Goal: Task Accomplishment & Management: Use online tool/utility

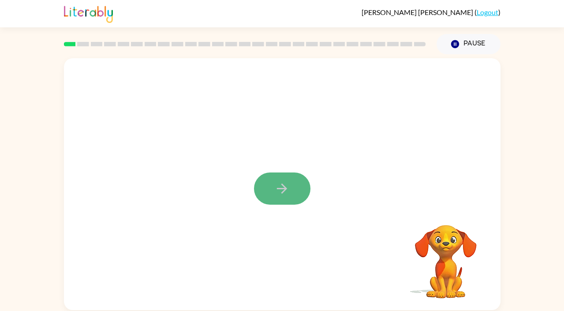
click at [278, 185] on icon "button" at bounding box center [281, 188] width 15 height 15
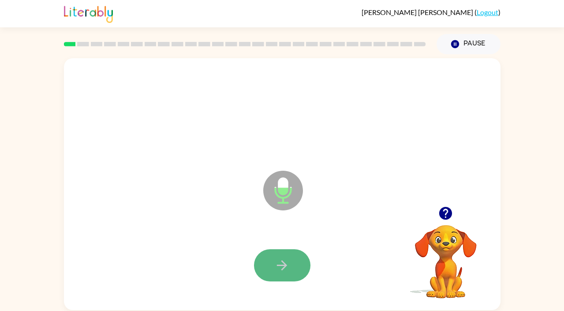
click at [286, 261] on icon "button" at bounding box center [281, 265] width 15 height 15
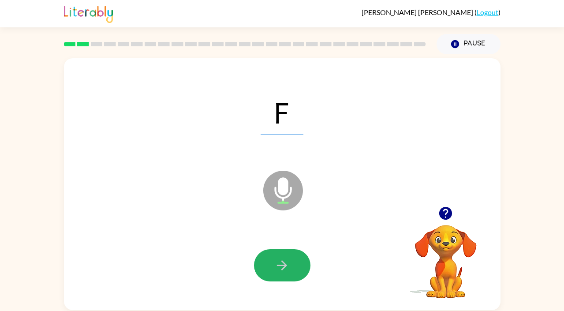
click at [286, 261] on icon "button" at bounding box center [281, 265] width 15 height 15
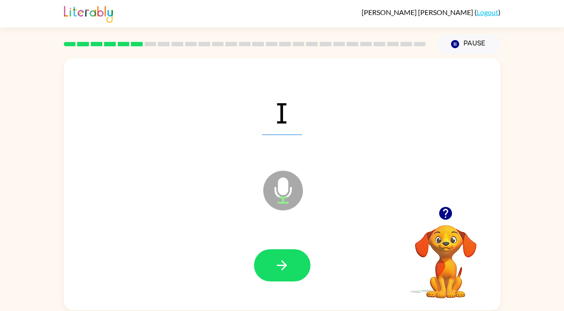
click at [286, 261] on icon "button" at bounding box center [281, 265] width 15 height 15
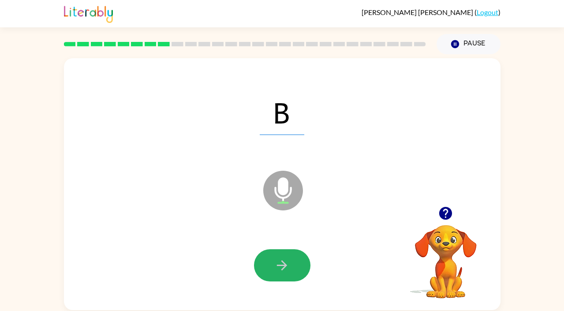
click at [286, 261] on icon "button" at bounding box center [281, 265] width 15 height 15
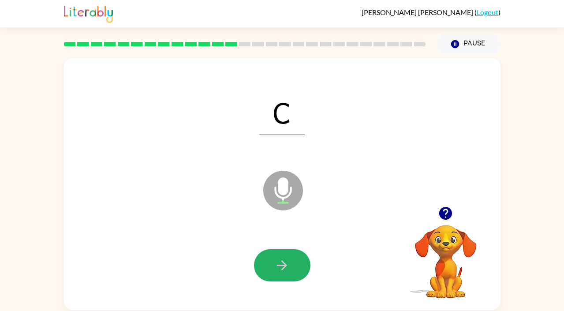
click at [286, 261] on icon "button" at bounding box center [281, 265] width 15 height 15
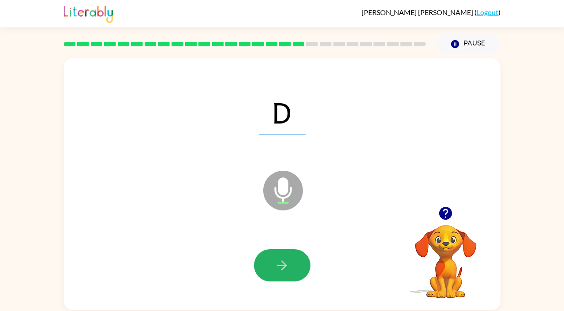
click at [286, 261] on icon "button" at bounding box center [281, 265] width 15 height 15
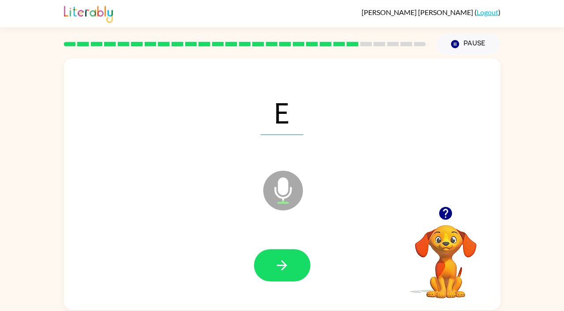
click at [286, 261] on icon "button" at bounding box center [281, 265] width 15 height 15
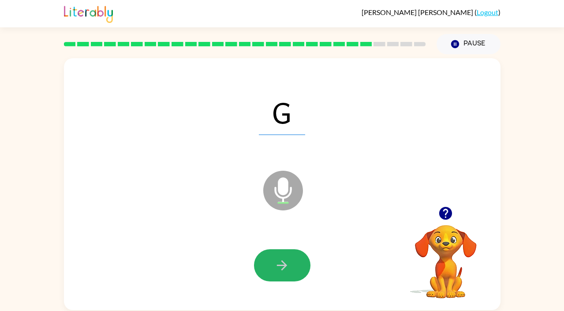
click at [286, 261] on icon "button" at bounding box center [281, 265] width 15 height 15
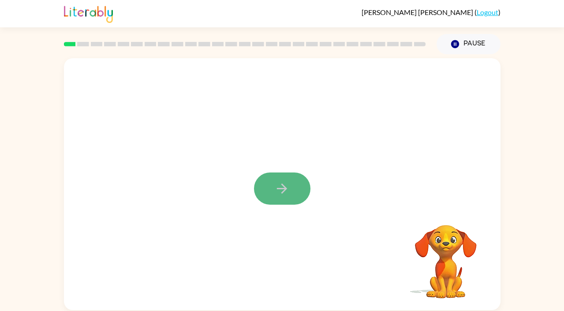
click at [296, 200] on button "button" at bounding box center [282, 188] width 56 height 32
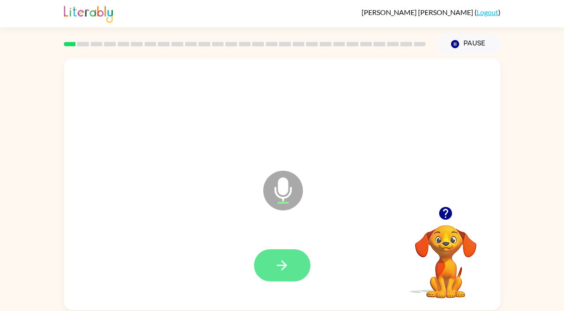
click at [296, 263] on button "button" at bounding box center [282, 265] width 56 height 32
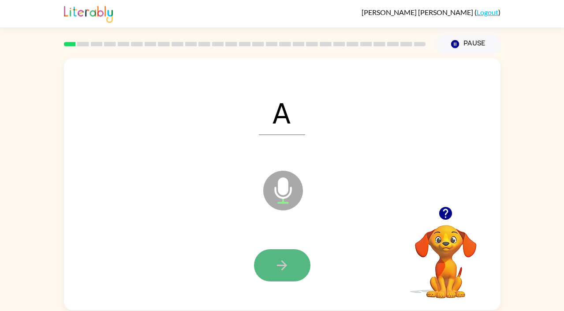
click at [300, 264] on button "button" at bounding box center [282, 265] width 56 height 32
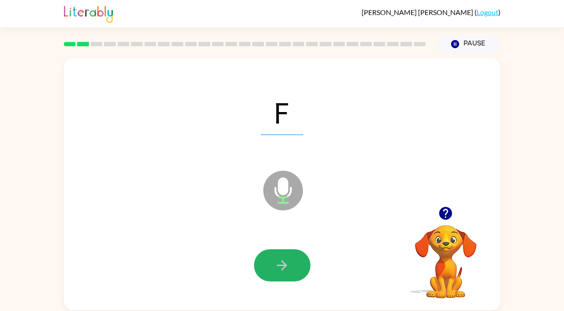
click at [300, 264] on button "button" at bounding box center [282, 265] width 56 height 32
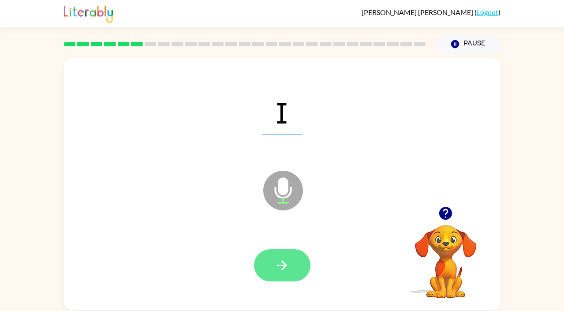
click at [298, 264] on button "button" at bounding box center [282, 265] width 56 height 32
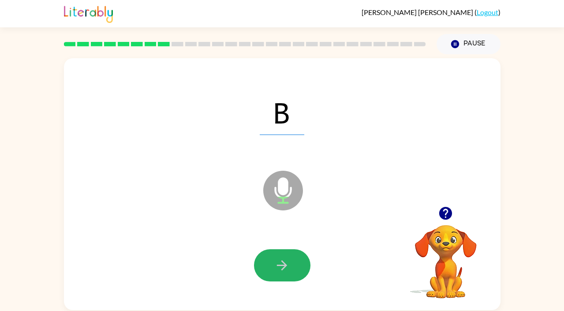
click at [298, 264] on button "button" at bounding box center [282, 265] width 56 height 32
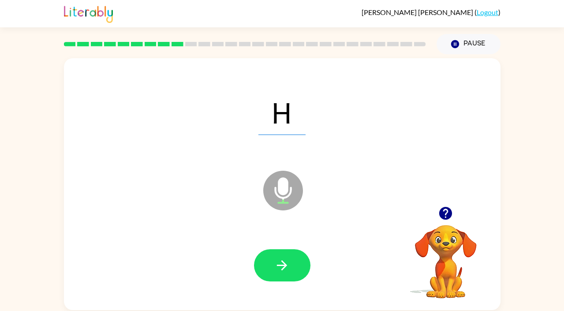
click at [298, 264] on button "button" at bounding box center [282, 265] width 56 height 32
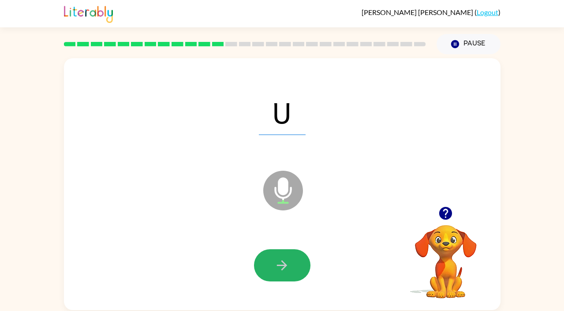
click at [298, 264] on button "button" at bounding box center [282, 265] width 56 height 32
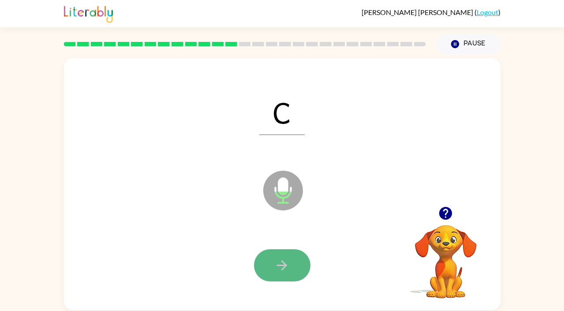
click at [293, 264] on button "button" at bounding box center [282, 265] width 56 height 32
click at [280, 263] on icon "button" at bounding box center [281, 265] width 15 height 15
click at [280, 264] on icon "button" at bounding box center [281, 265] width 15 height 15
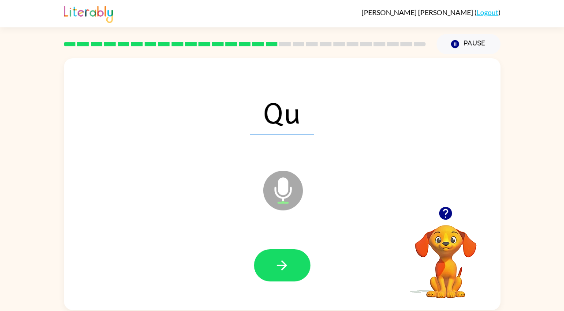
click at [277, 261] on icon "button" at bounding box center [281, 265] width 15 height 15
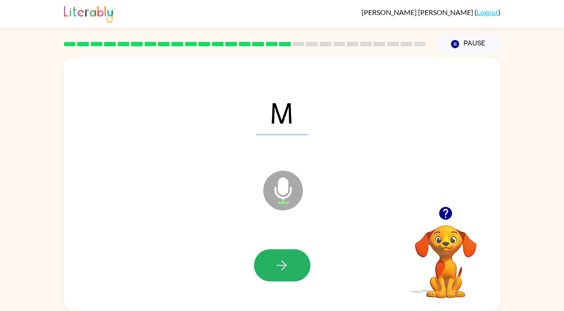
click at [277, 261] on icon "button" at bounding box center [281, 265] width 15 height 15
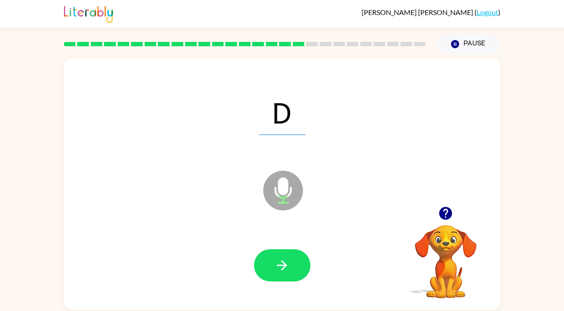
click at [277, 261] on icon "button" at bounding box center [281, 265] width 15 height 15
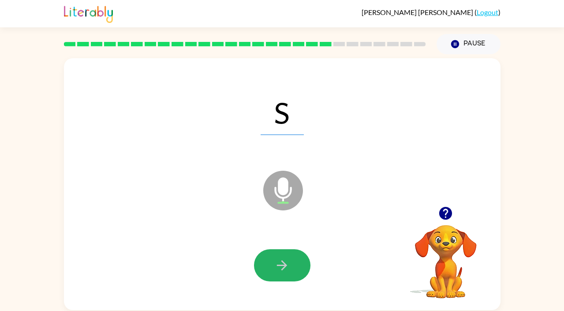
click at [277, 261] on icon "button" at bounding box center [281, 265] width 15 height 15
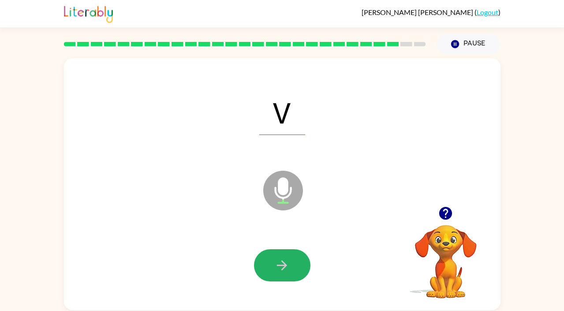
click at [277, 261] on icon "button" at bounding box center [281, 265] width 15 height 15
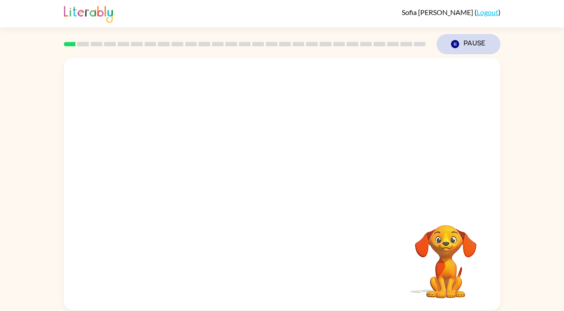
click at [477, 48] on button "Pause Pause" at bounding box center [469, 44] width 64 height 20
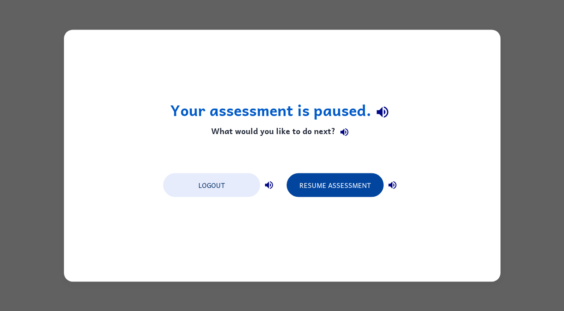
click at [362, 177] on button "Resume Assessment" at bounding box center [335, 185] width 97 height 24
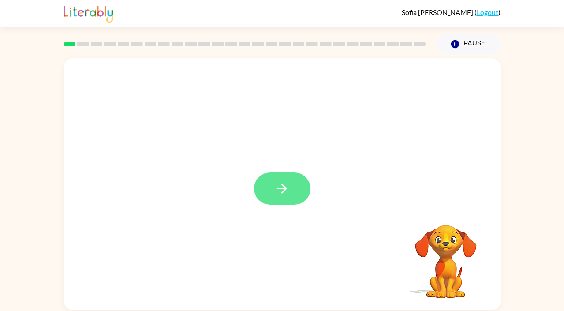
click at [291, 194] on button "button" at bounding box center [282, 188] width 56 height 32
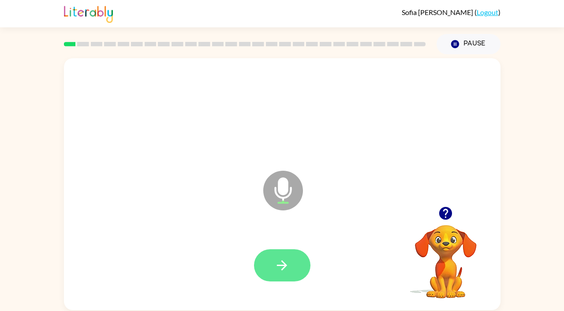
click at [288, 261] on icon "button" at bounding box center [281, 265] width 15 height 15
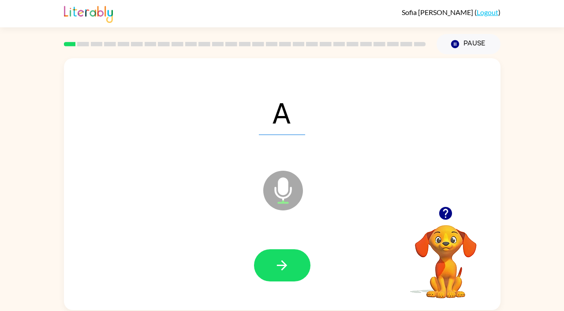
click at [288, 261] on icon "button" at bounding box center [281, 265] width 15 height 15
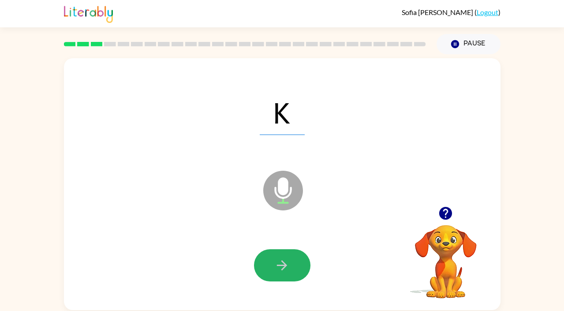
click at [288, 261] on icon "button" at bounding box center [281, 265] width 15 height 15
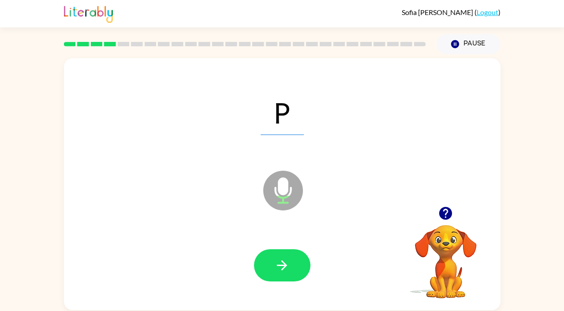
click at [288, 261] on icon "button" at bounding box center [281, 265] width 15 height 15
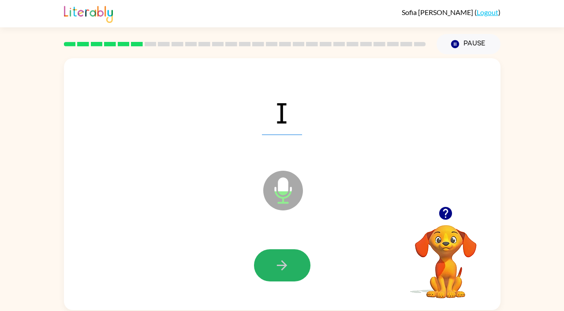
click at [288, 261] on icon "button" at bounding box center [281, 265] width 15 height 15
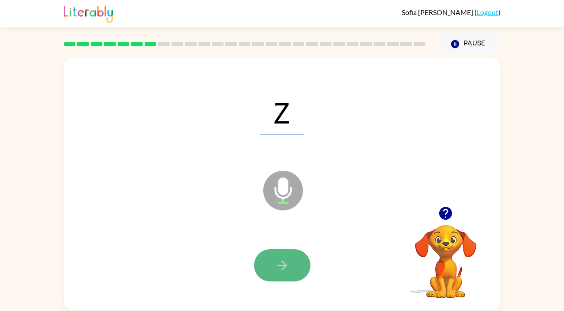
click at [281, 270] on icon "button" at bounding box center [281, 265] width 15 height 15
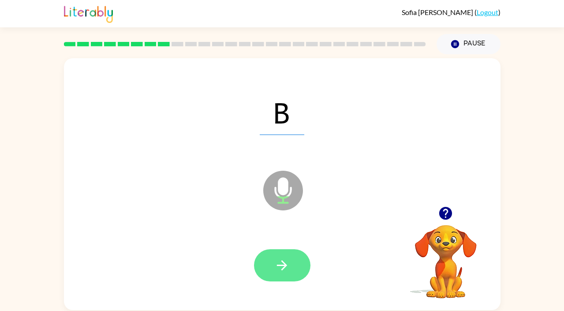
click at [280, 263] on icon "button" at bounding box center [281, 265] width 15 height 15
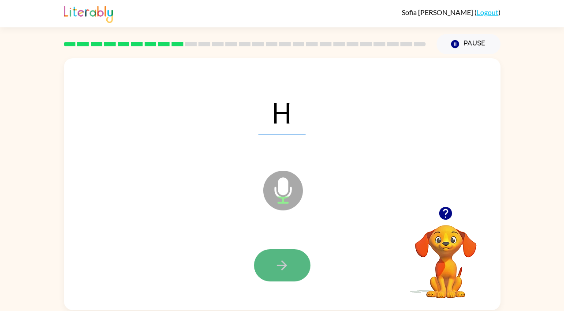
click at [278, 267] on icon "button" at bounding box center [281, 265] width 15 height 15
click at [281, 266] on icon "button" at bounding box center [281, 265] width 15 height 15
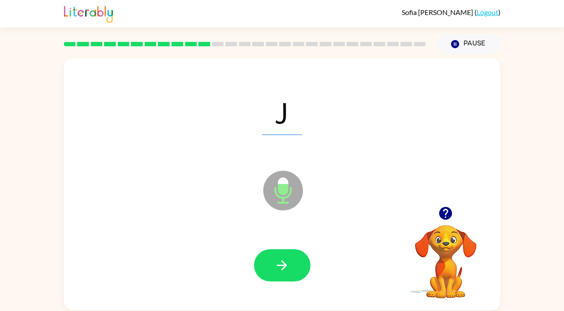
click at [281, 266] on icon "button" at bounding box center [281, 265] width 15 height 15
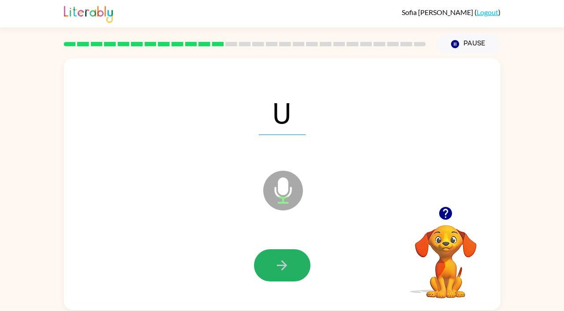
click at [281, 266] on icon "button" at bounding box center [281, 265] width 15 height 15
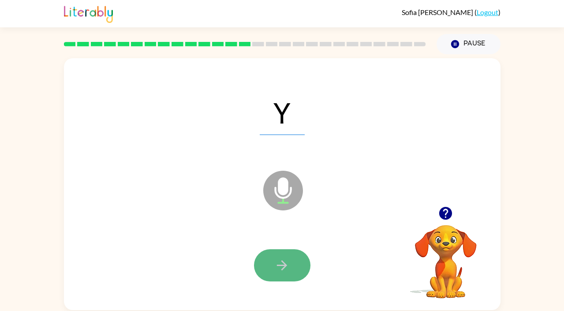
click at [280, 271] on icon "button" at bounding box center [281, 265] width 15 height 15
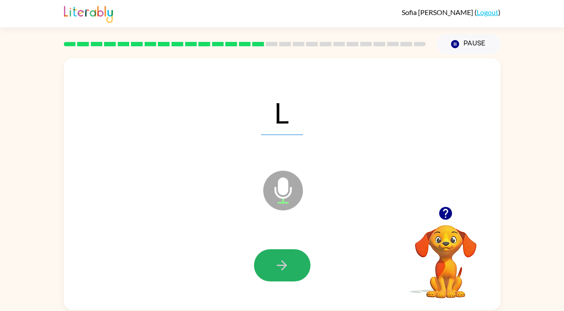
click at [280, 271] on icon "button" at bounding box center [281, 265] width 15 height 15
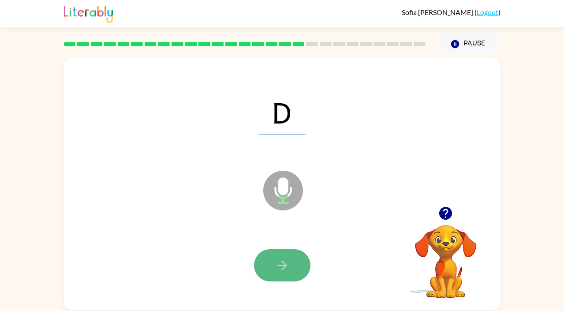
click at [280, 272] on icon "button" at bounding box center [281, 265] width 15 height 15
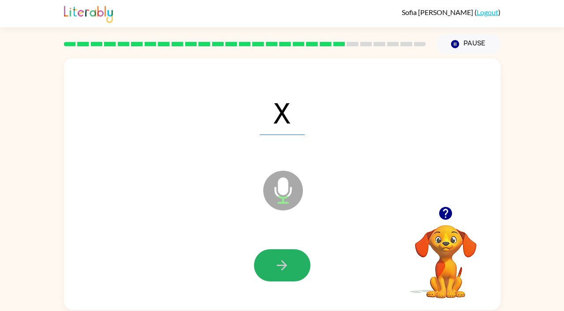
click at [280, 272] on icon "button" at bounding box center [281, 265] width 15 height 15
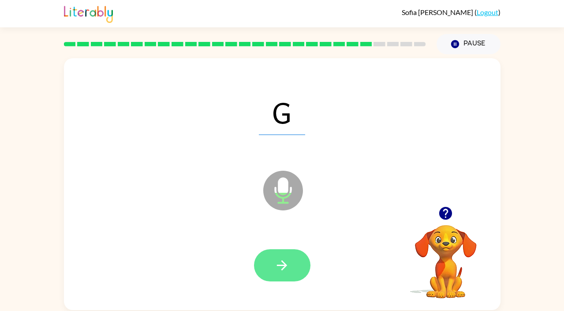
click at [281, 266] on icon "button" at bounding box center [281, 265] width 15 height 15
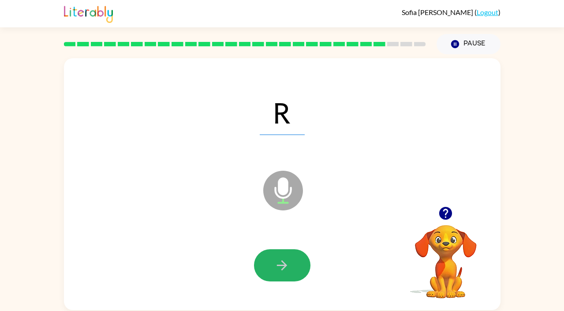
click at [281, 266] on icon "button" at bounding box center [281, 265] width 15 height 15
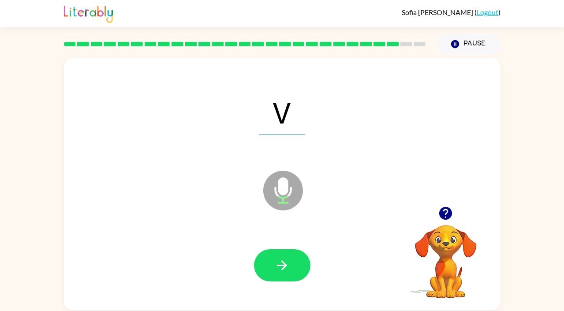
click at [281, 266] on icon "button" at bounding box center [281, 265] width 15 height 15
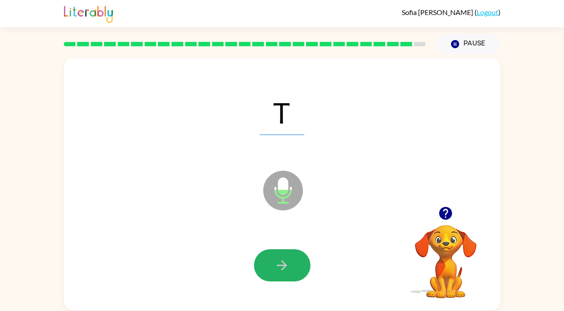
click at [281, 266] on icon "button" at bounding box center [281, 265] width 15 height 15
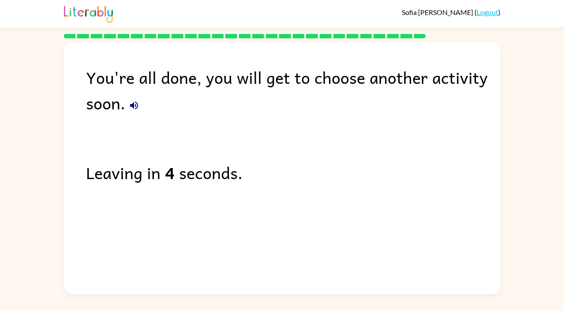
click at [480, 11] on link "Logout" at bounding box center [488, 12] width 22 height 8
